Goal: Check status: Check status

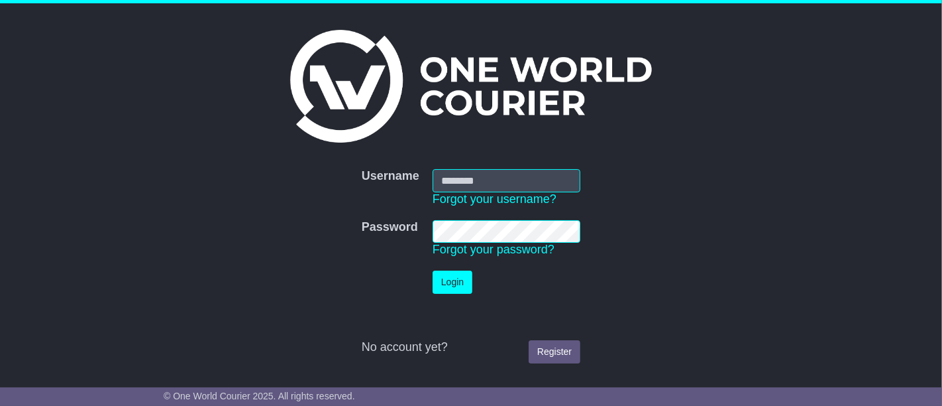
type input "**********"
click at [454, 278] on button "Login" at bounding box center [453, 281] width 40 height 23
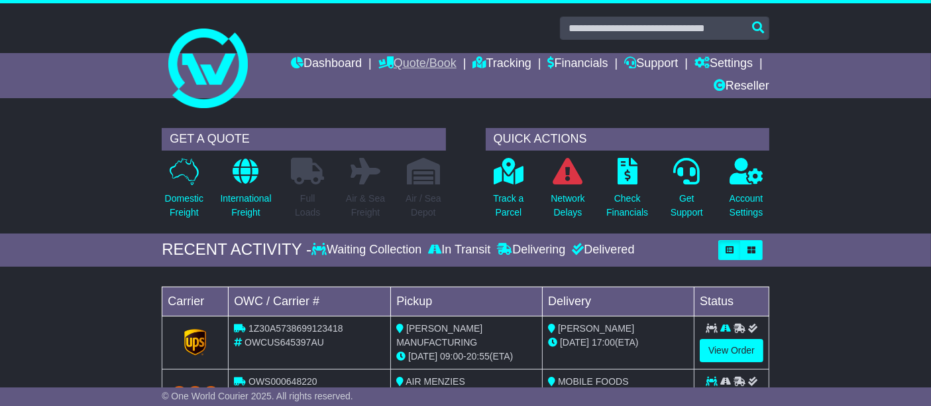
click at [416, 61] on link "Quote/Book" at bounding box center [417, 64] width 78 height 23
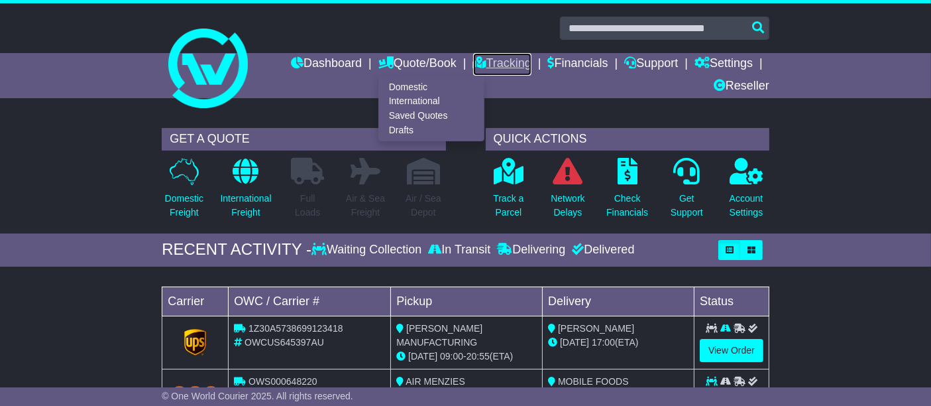
click at [482, 63] on link "Tracking" at bounding box center [502, 64] width 58 height 23
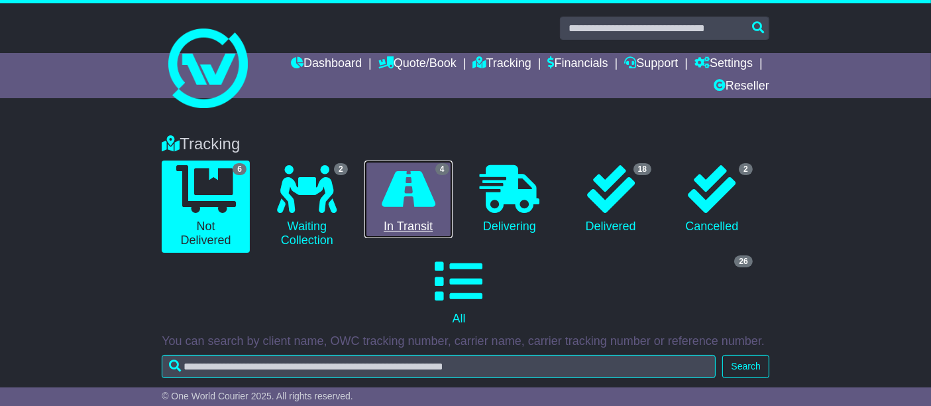
click at [396, 197] on icon at bounding box center [409, 189] width 54 height 48
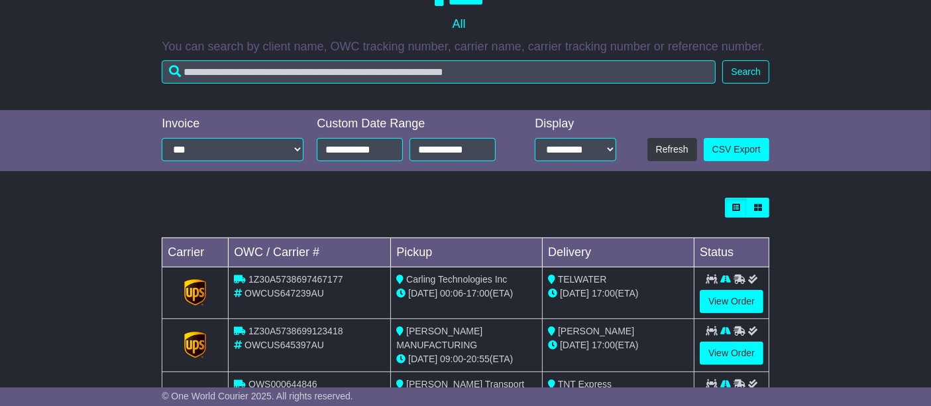
scroll to position [405, 0]
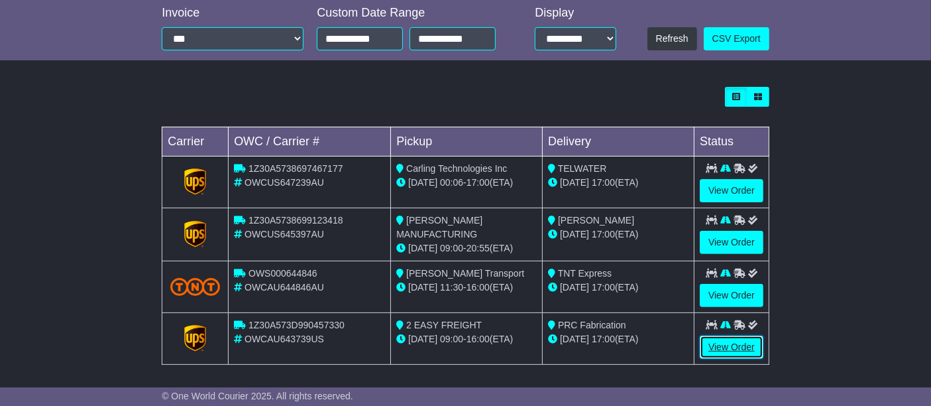
click at [732, 349] on link "View Order" at bounding box center [732, 346] width 64 height 23
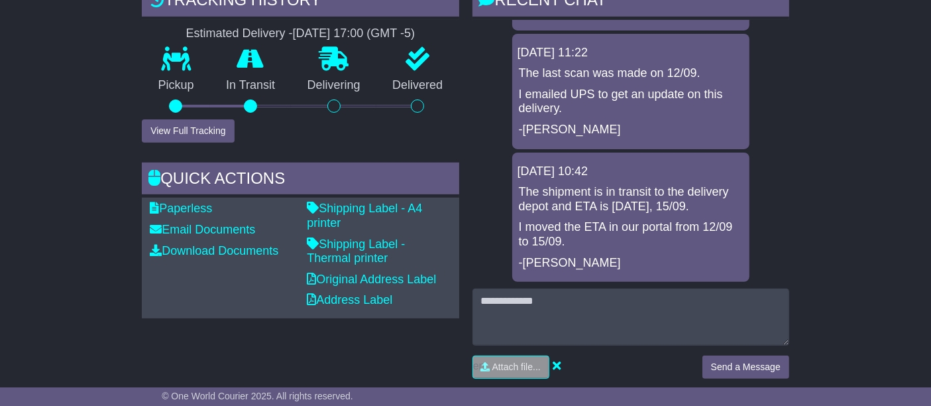
scroll to position [441, 0]
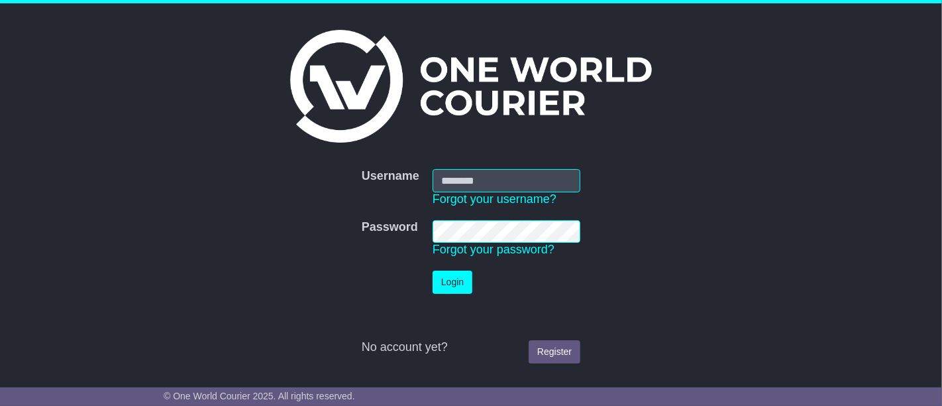
type input "**********"
click at [461, 286] on button "Login" at bounding box center [453, 281] width 40 height 23
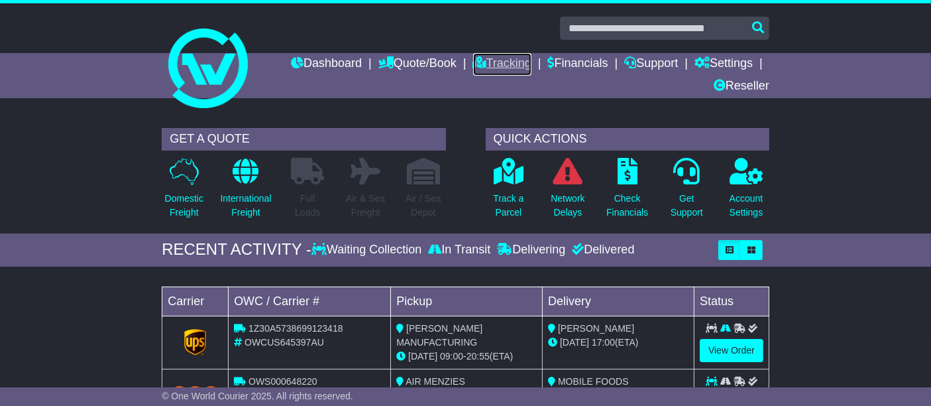
click at [508, 58] on link "Tracking" at bounding box center [502, 64] width 58 height 23
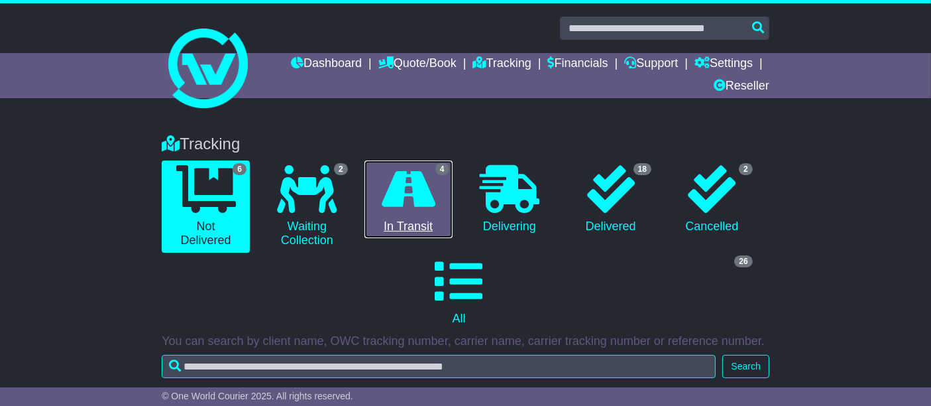
click at [415, 182] on icon at bounding box center [409, 189] width 54 height 48
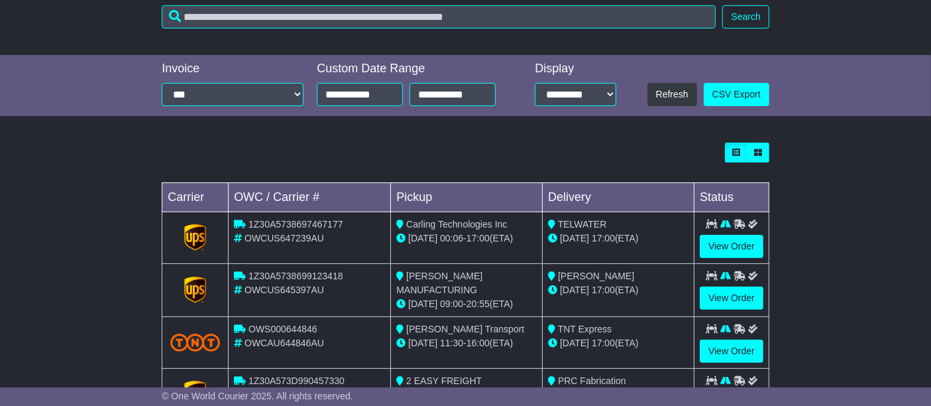
scroll to position [405, 0]
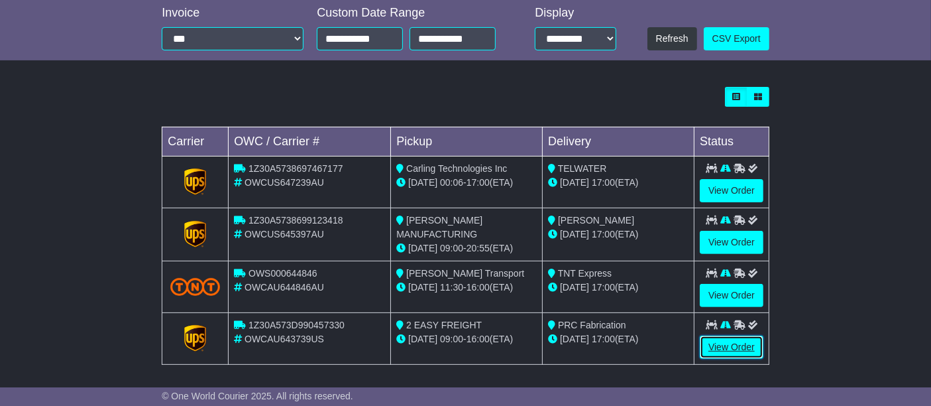
click at [734, 342] on link "View Order" at bounding box center [732, 346] width 64 height 23
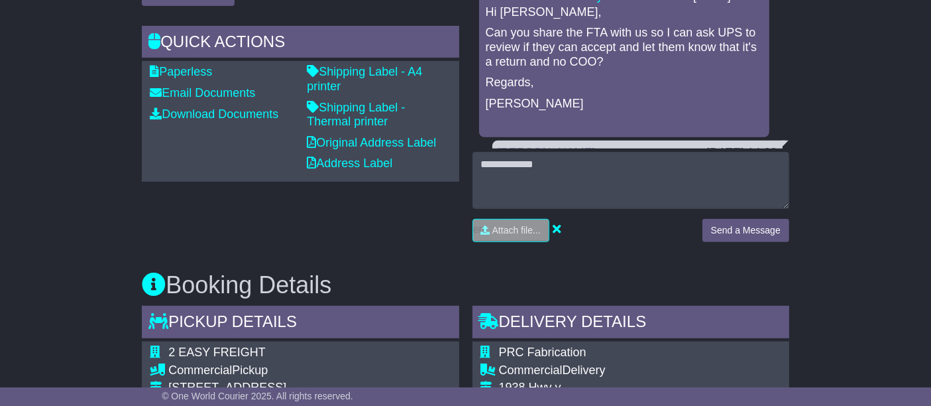
scroll to position [883, 0]
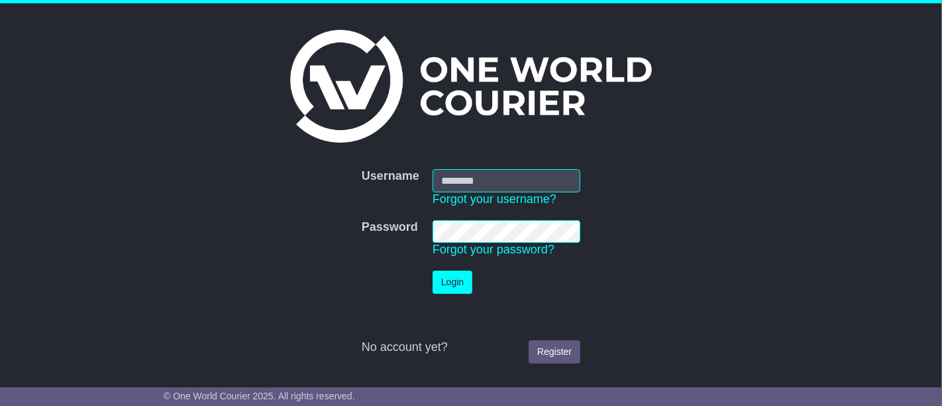
type input "**********"
click at [457, 281] on button "Login" at bounding box center [453, 281] width 40 height 23
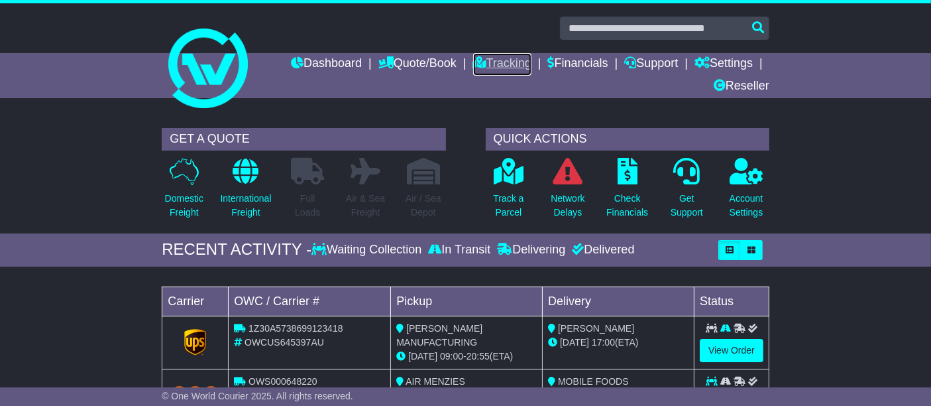
click at [488, 60] on link "Tracking" at bounding box center [502, 64] width 58 height 23
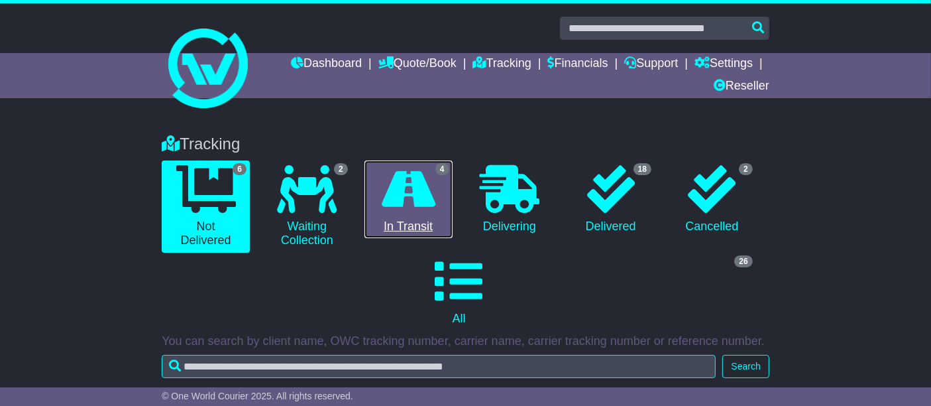
click at [406, 201] on icon at bounding box center [409, 189] width 54 height 48
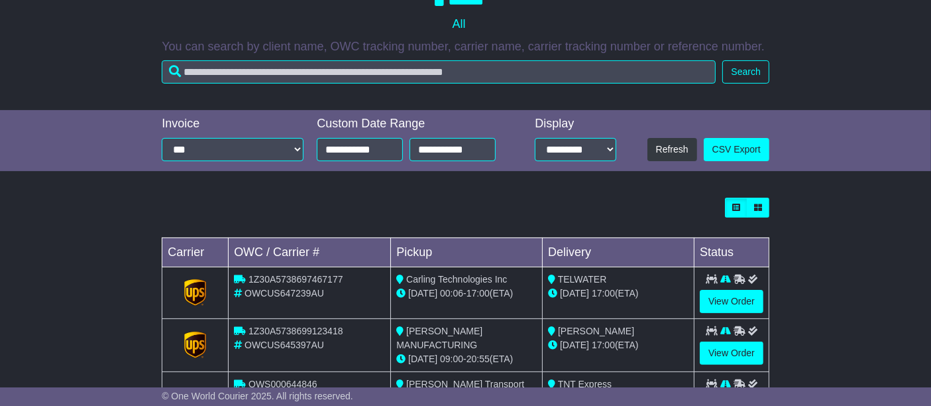
scroll to position [405, 0]
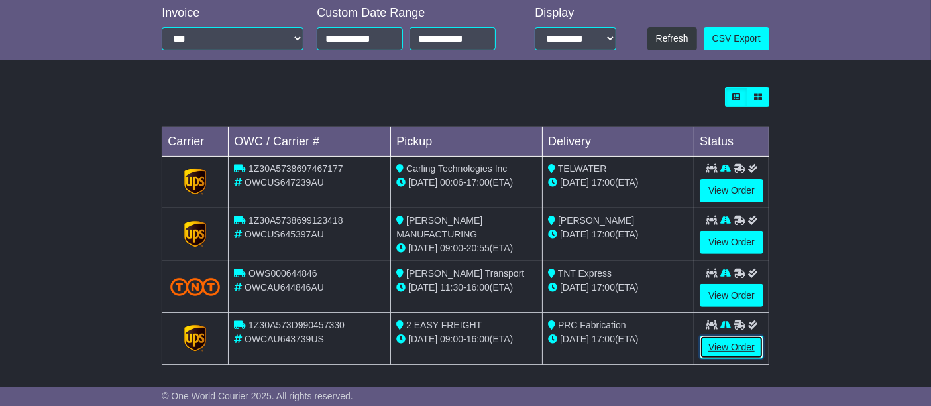
click at [746, 345] on link "View Order" at bounding box center [732, 346] width 64 height 23
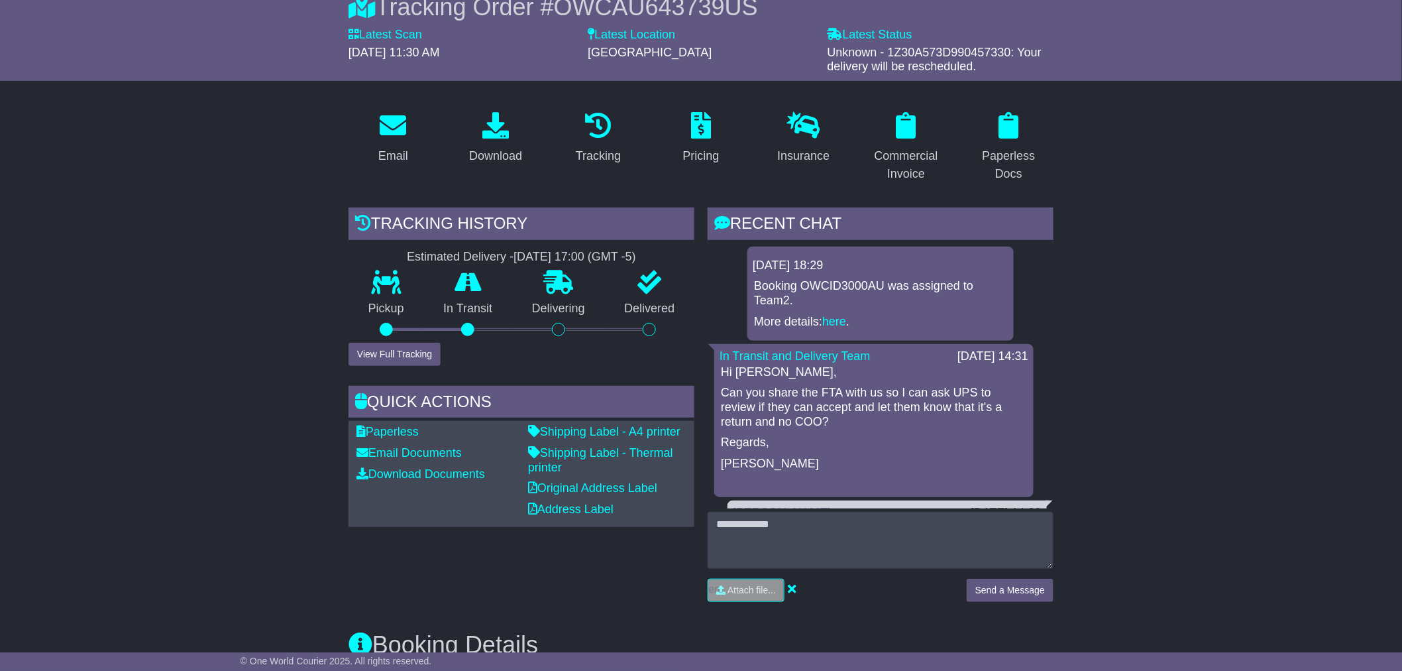
scroll to position [368, 0]
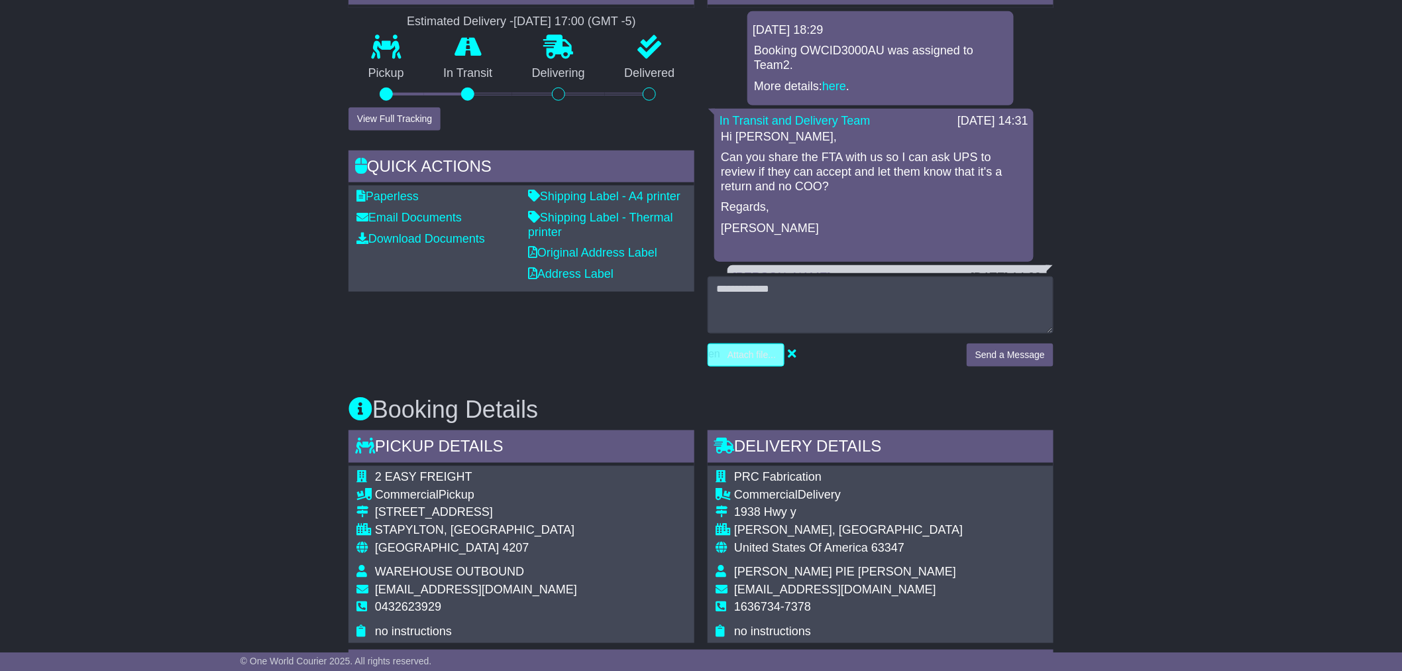
type input "**********"
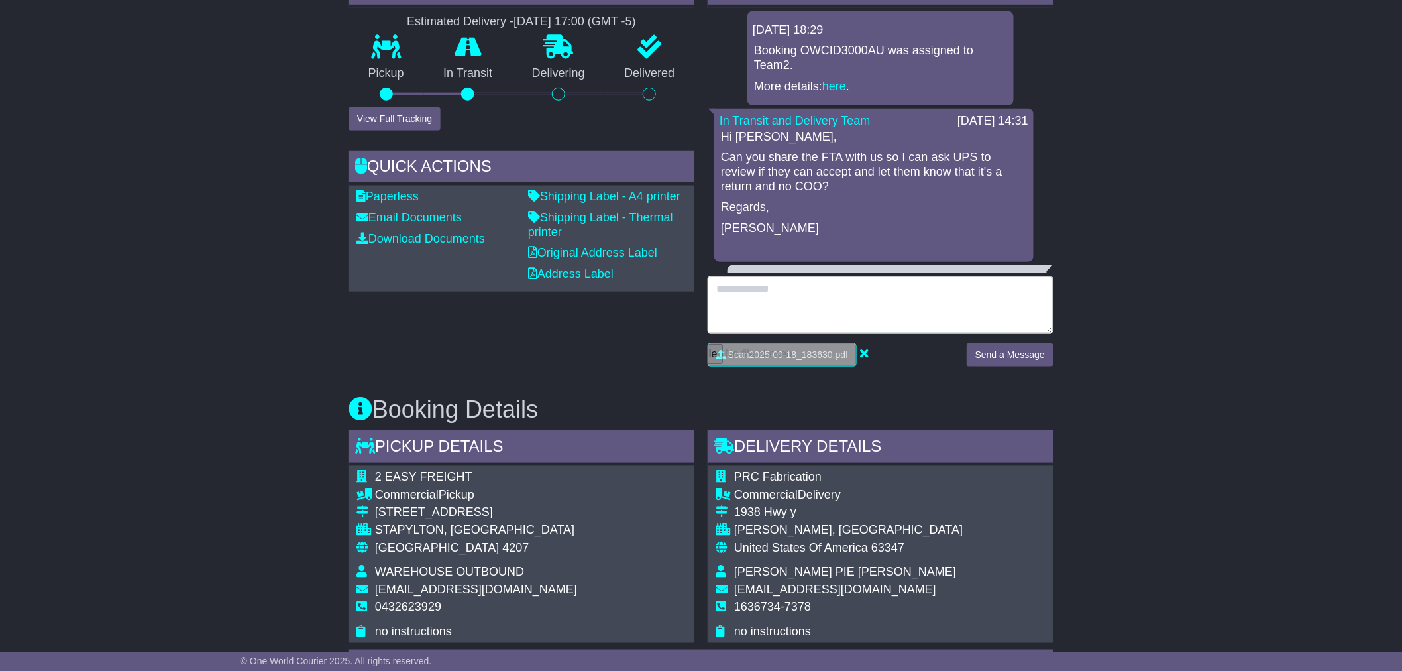
click at [761, 292] on textarea at bounding box center [881, 304] width 346 height 57
type textarea "**********"
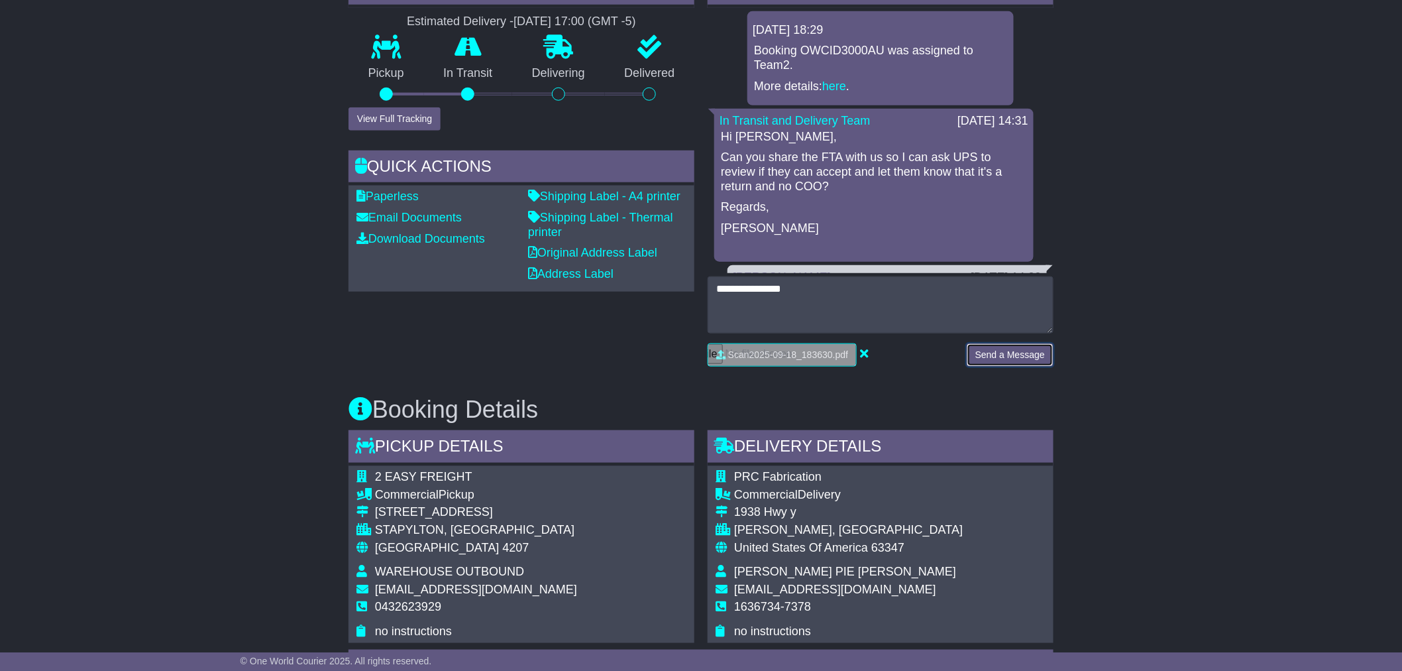
click at [930, 351] on button "Send a Message" at bounding box center [1010, 354] width 87 height 23
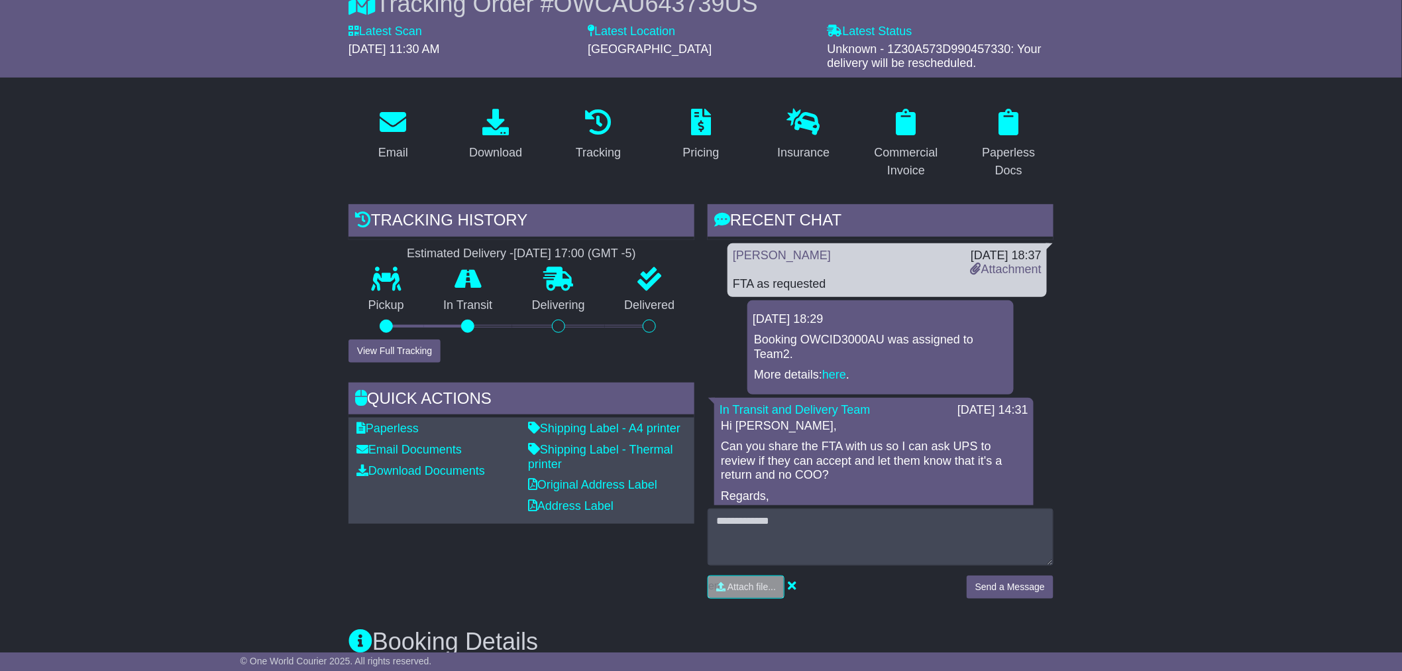
scroll to position [74, 0]
